Goal: Navigation & Orientation: Find specific page/section

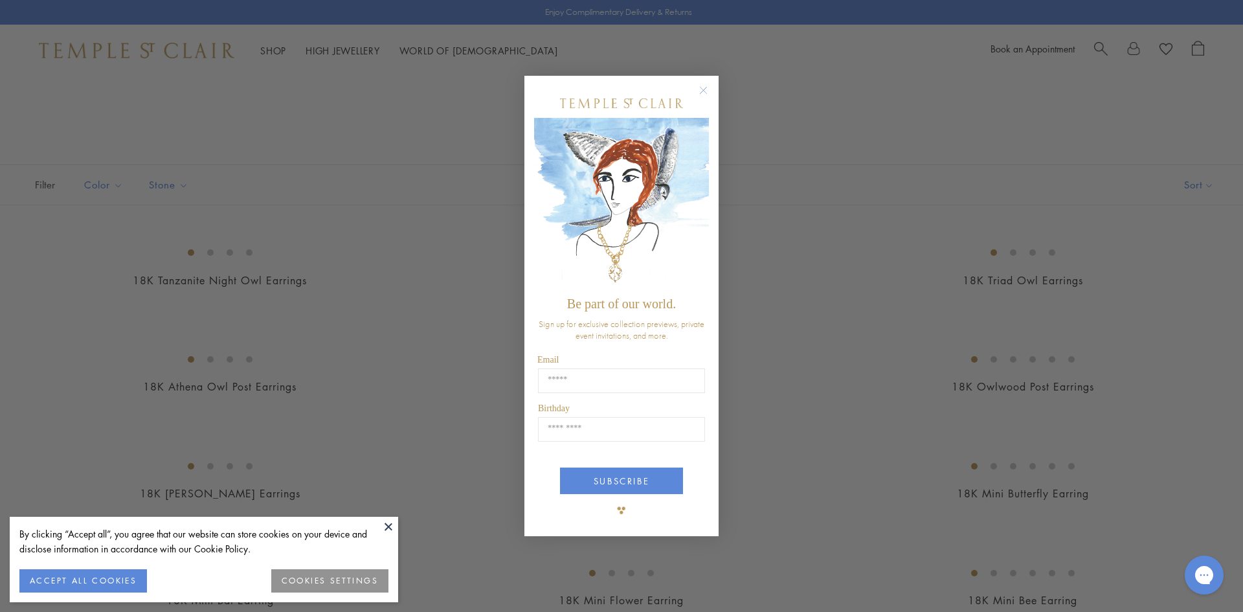
scroll to position [295, 0]
click at [228, 298] on div "Close dialog Be part of our world. Sign up for exclusive collection previews, p…" at bounding box center [621, 306] width 1243 height 612
click at [93, 172] on link at bounding box center [621, 306] width 1243 height 612
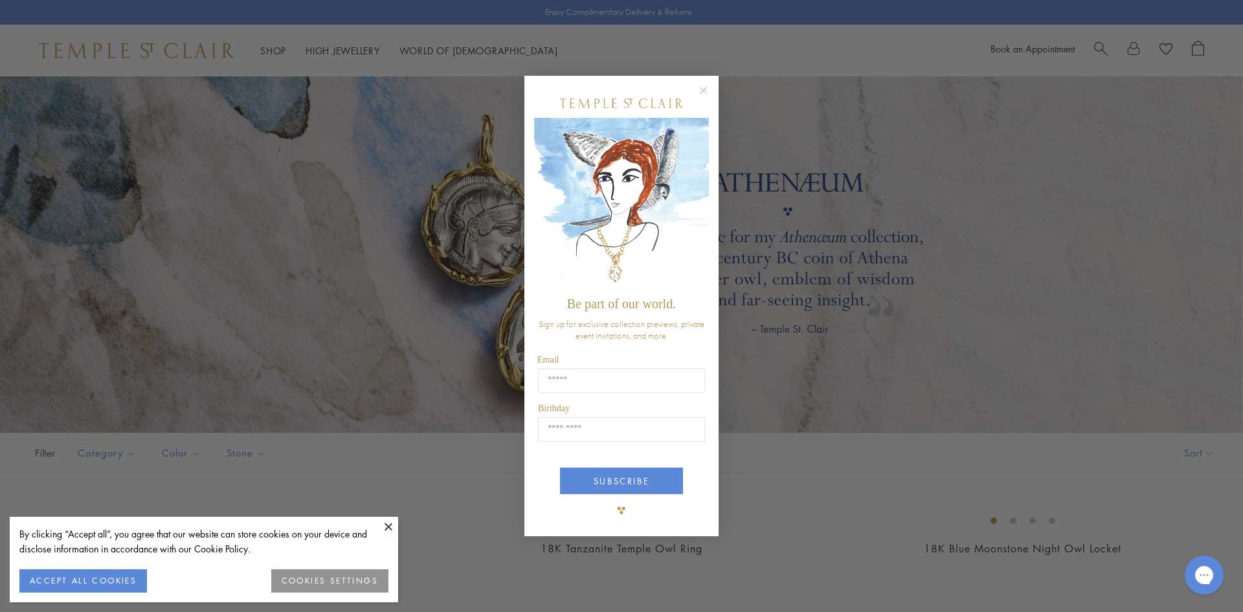
scroll to position [140, 0]
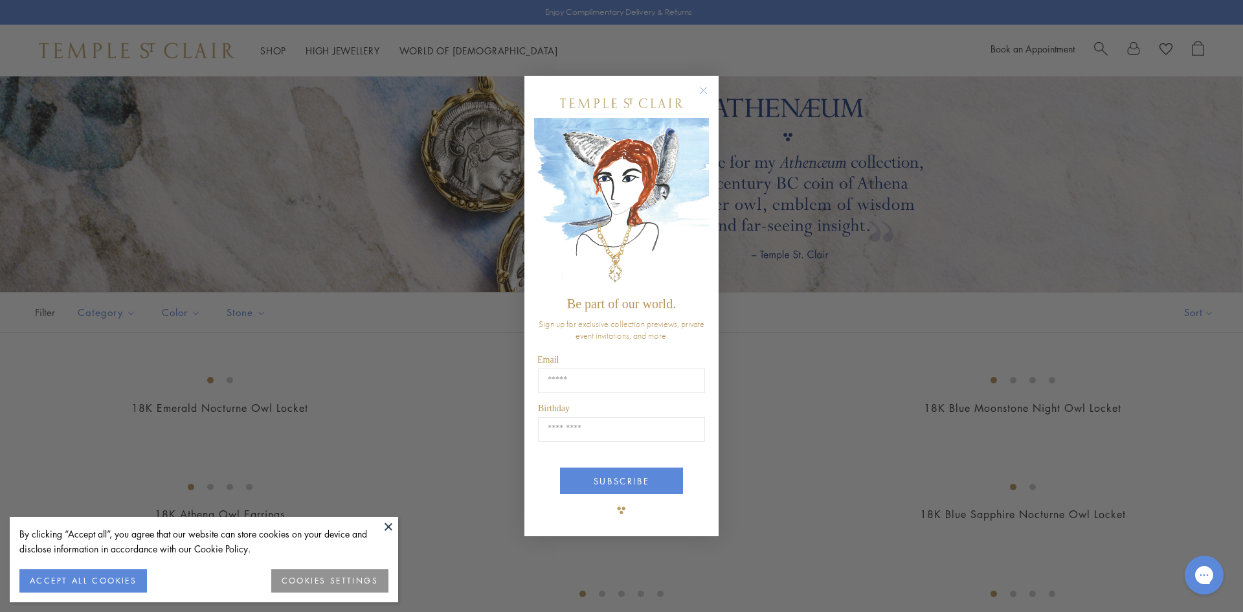
click at [210, 142] on div "Close dialog Be part of our world. Sign up for exclusive collection previews, p…" at bounding box center [621, 306] width 1243 height 612
